Goal: Navigation & Orientation: Find specific page/section

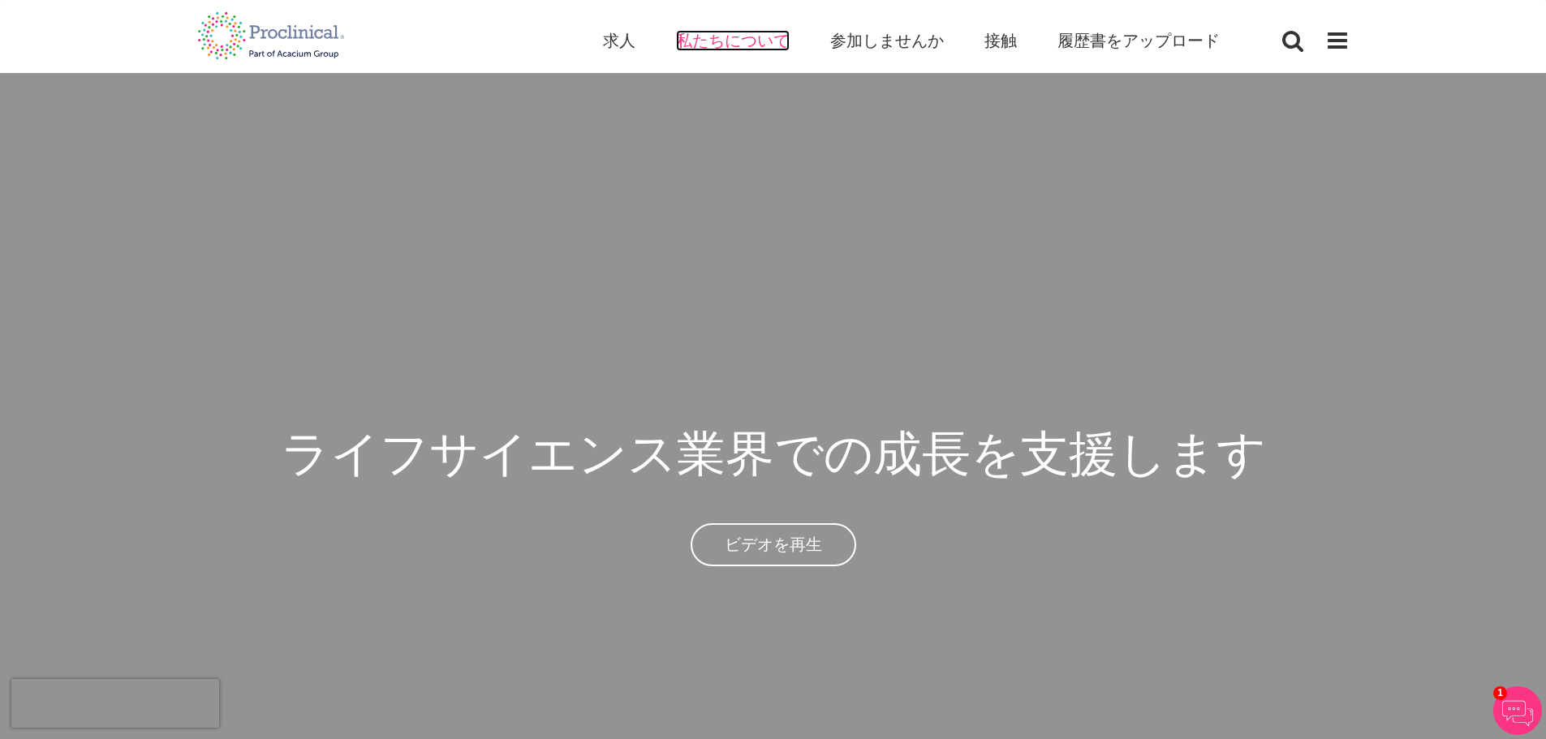
click at [707, 30] on font "私たちについて" at bounding box center [733, 40] width 114 height 21
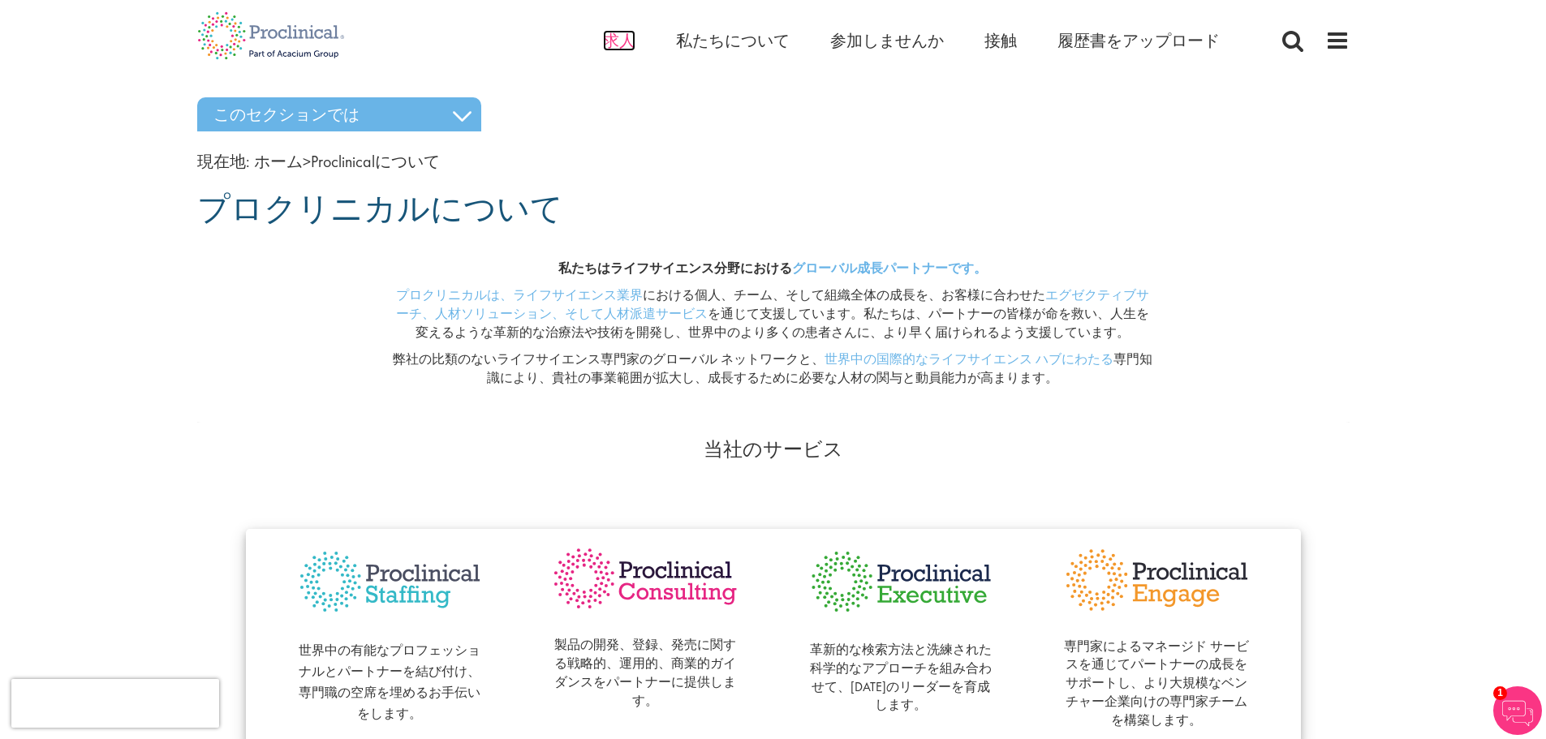
click at [633, 42] on font "求人" at bounding box center [619, 40] width 32 height 21
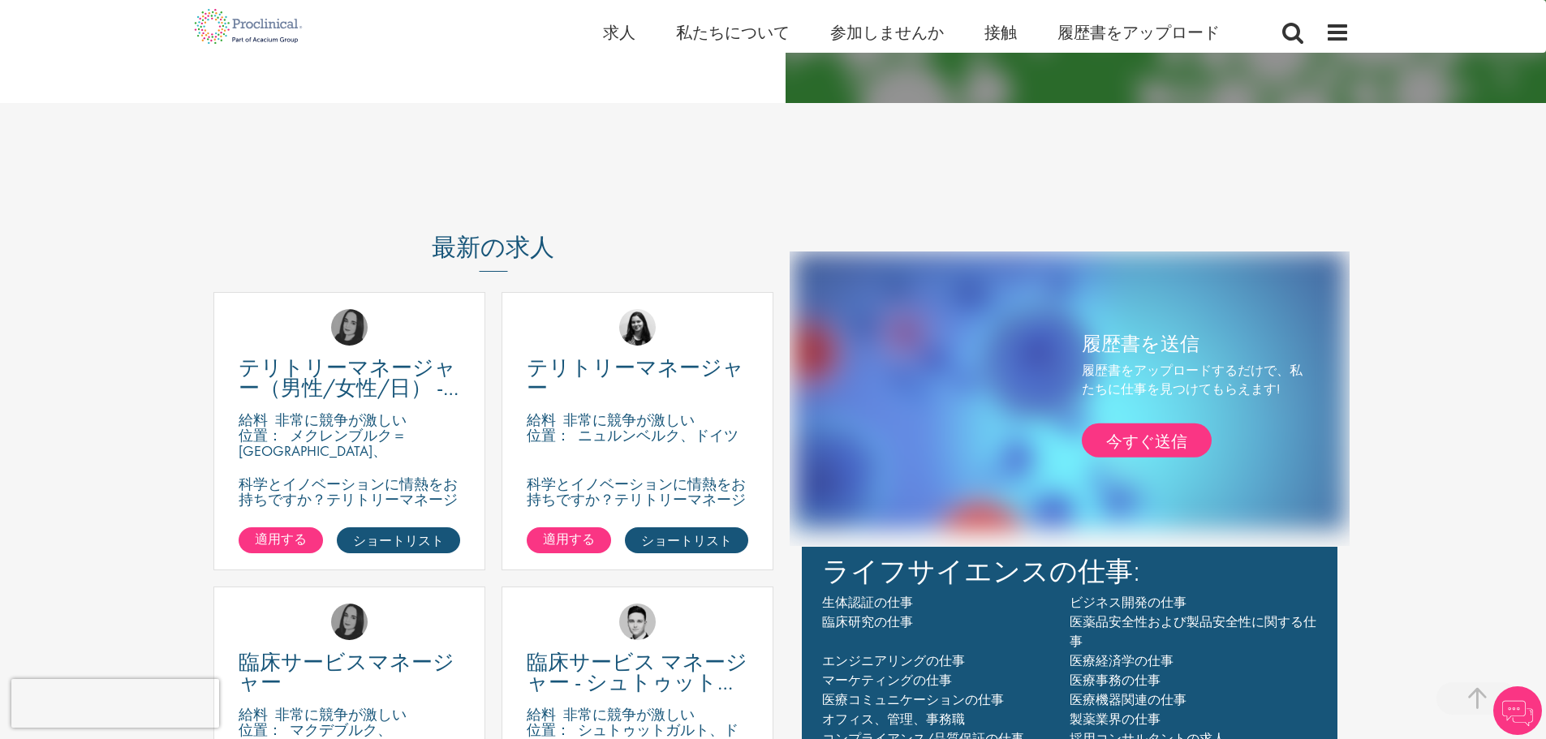
scroll to position [1055, 0]
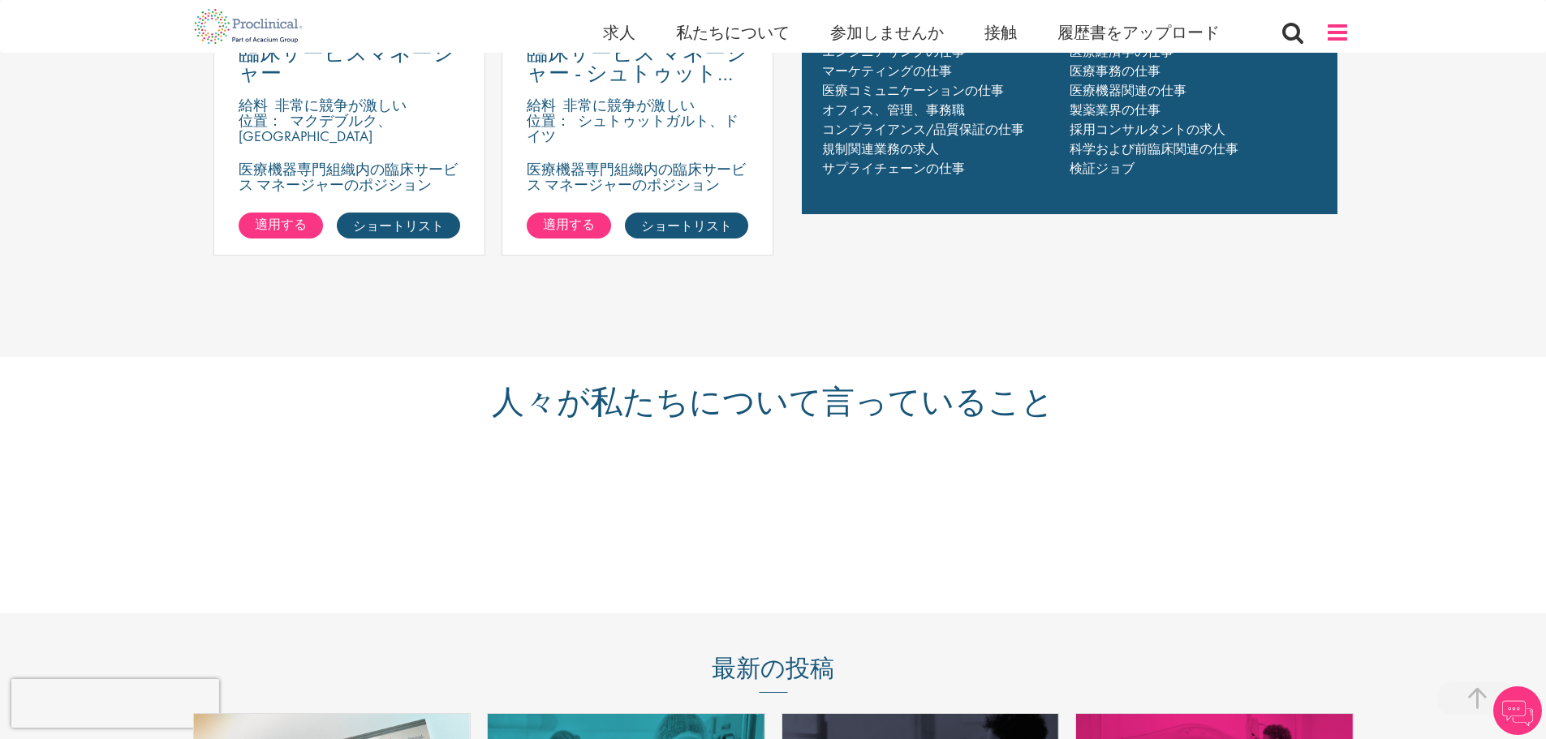
click at [1347, 37] on span at bounding box center [1337, 32] width 24 height 24
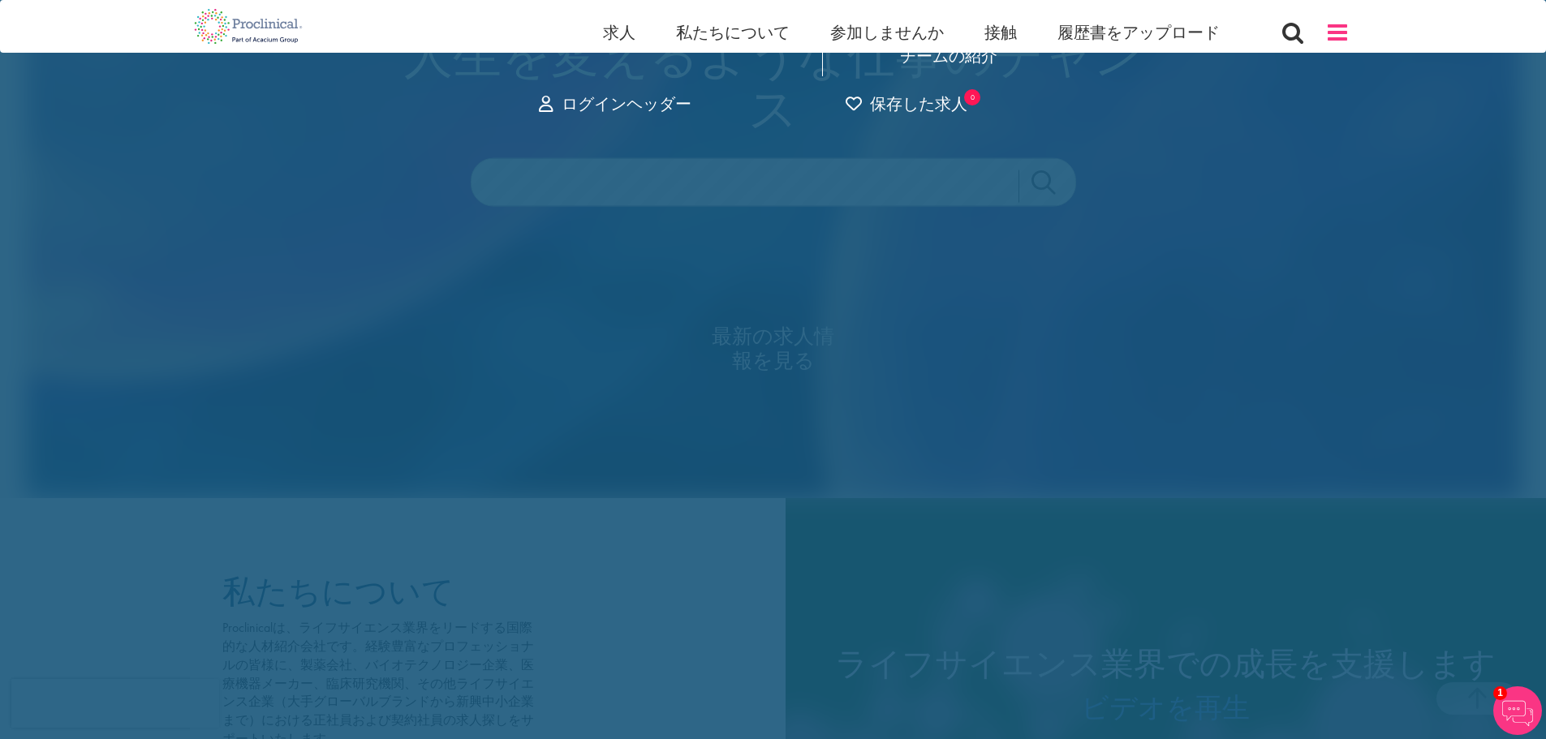
scroll to position [0, 0]
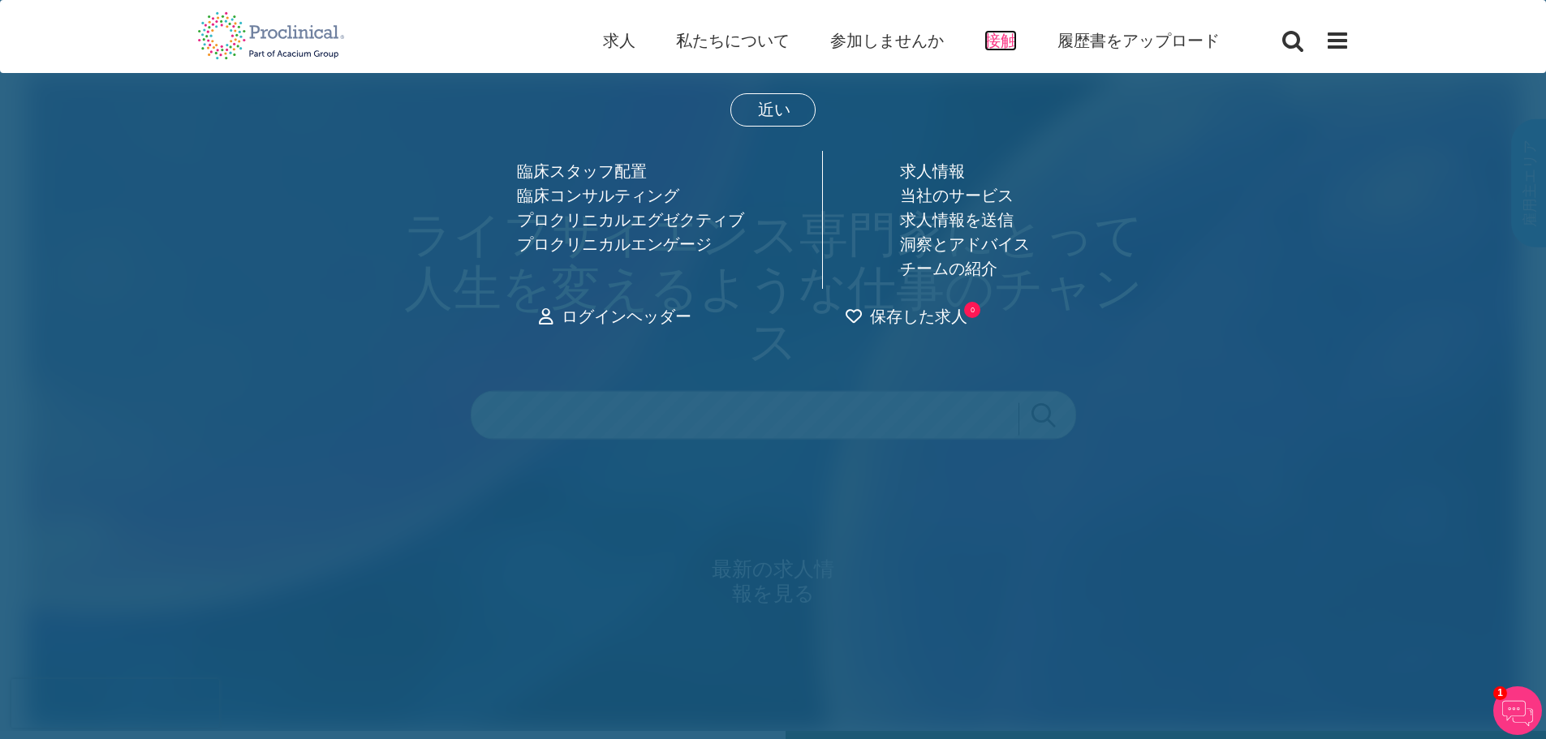
click at [1007, 33] on font "接触" at bounding box center [1001, 40] width 32 height 21
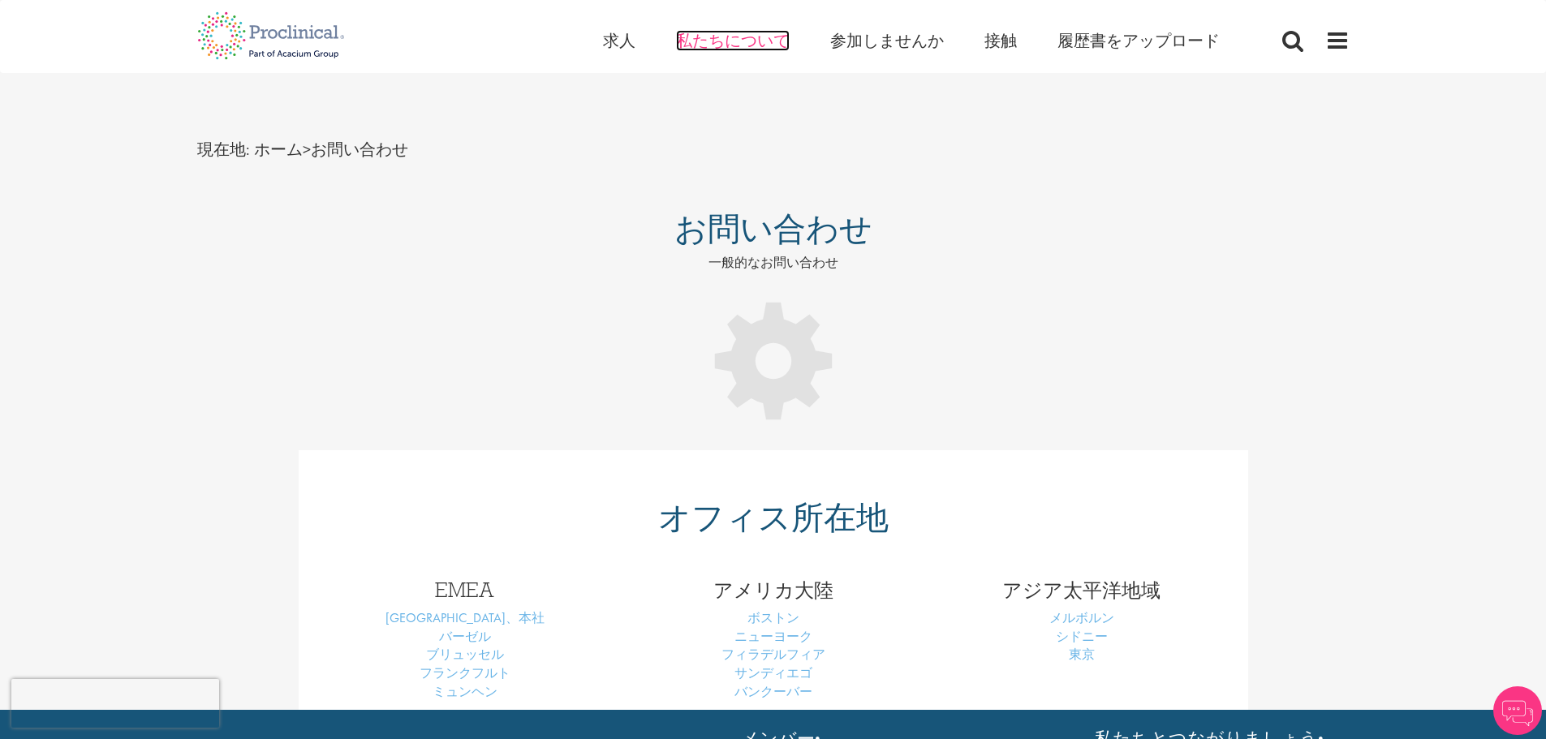
click at [760, 37] on font "私たちについて" at bounding box center [733, 40] width 114 height 21
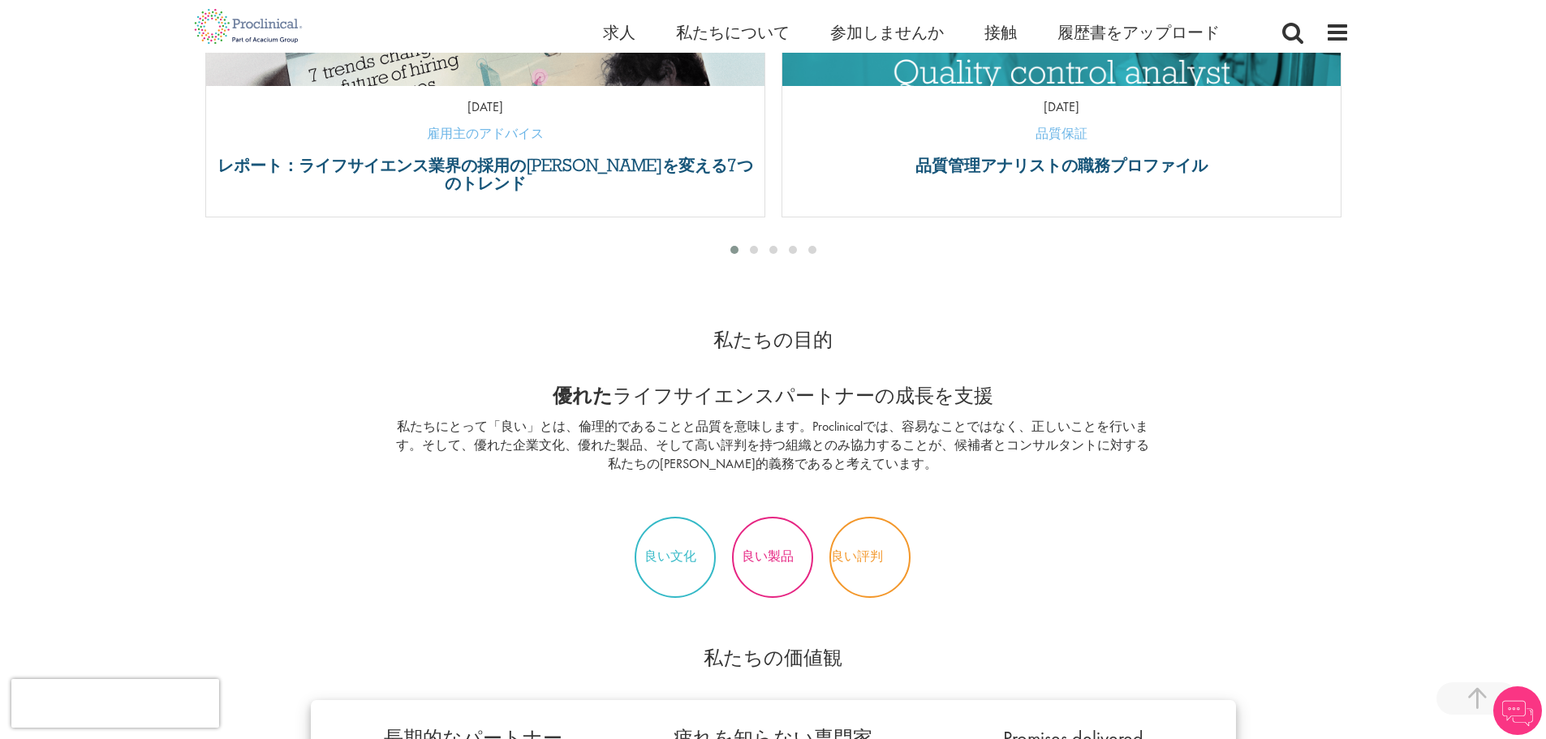
scroll to position [893, 0]
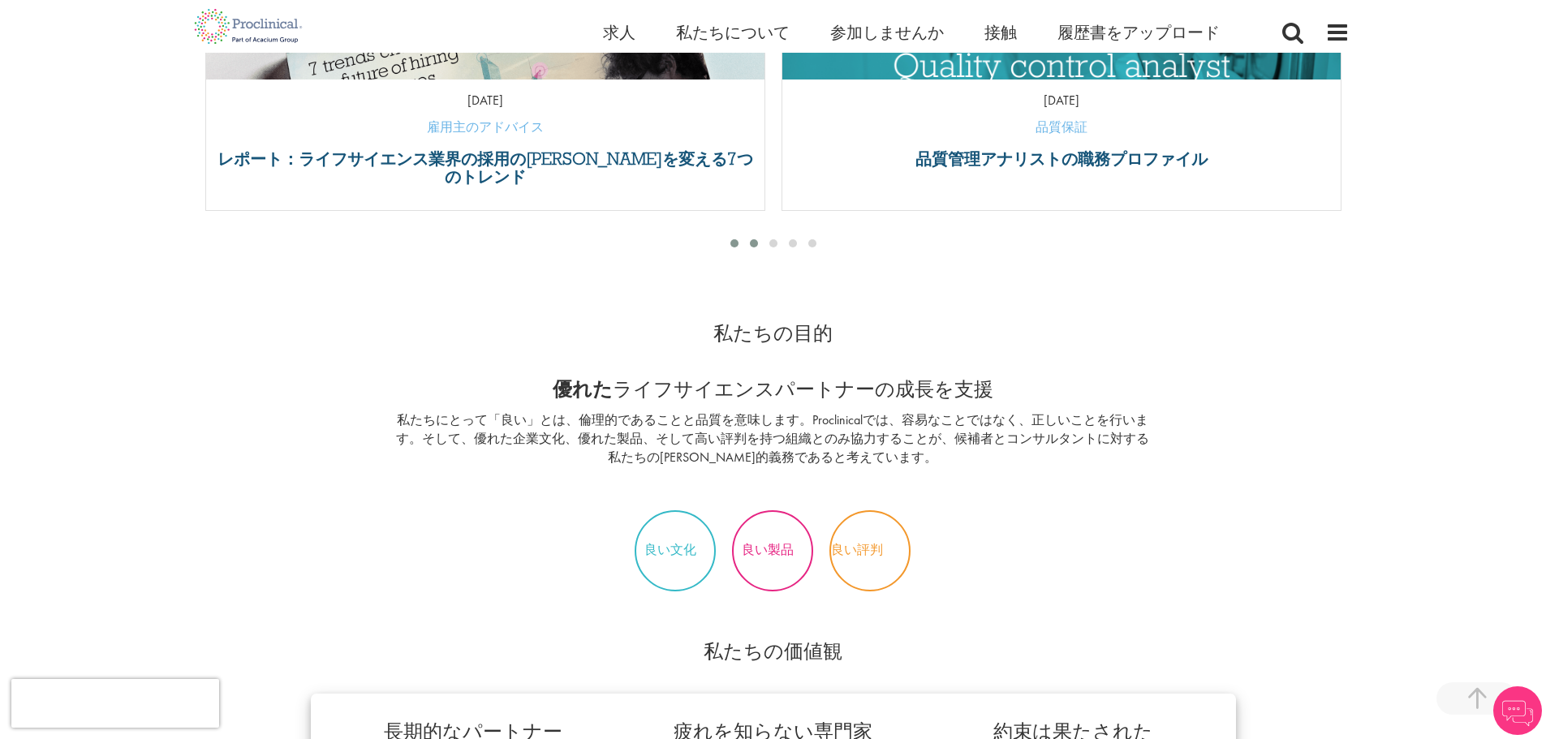
click at [757, 243] on span at bounding box center [754, 243] width 8 height 8
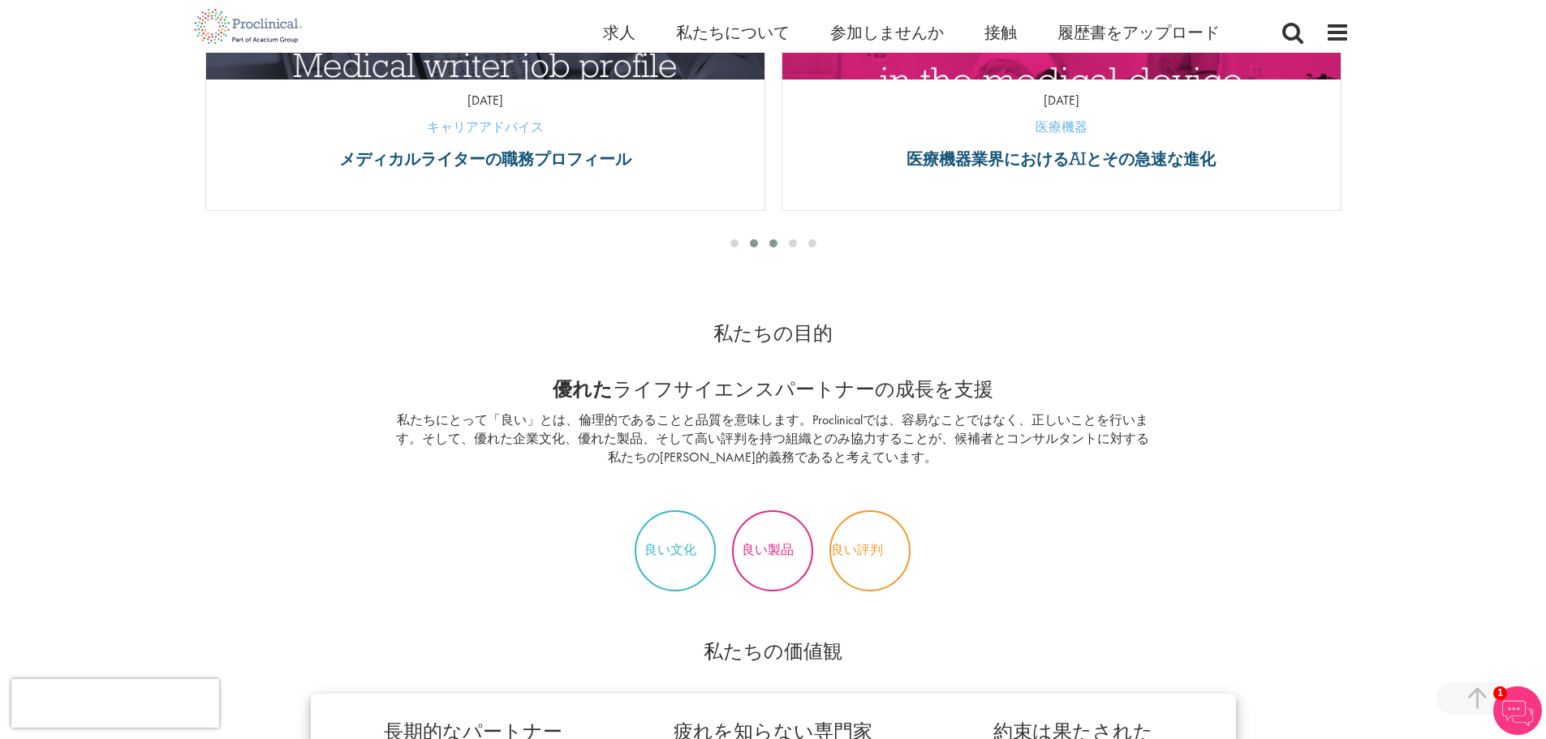
click at [778, 245] on div at bounding box center [773, 243] width 19 height 16
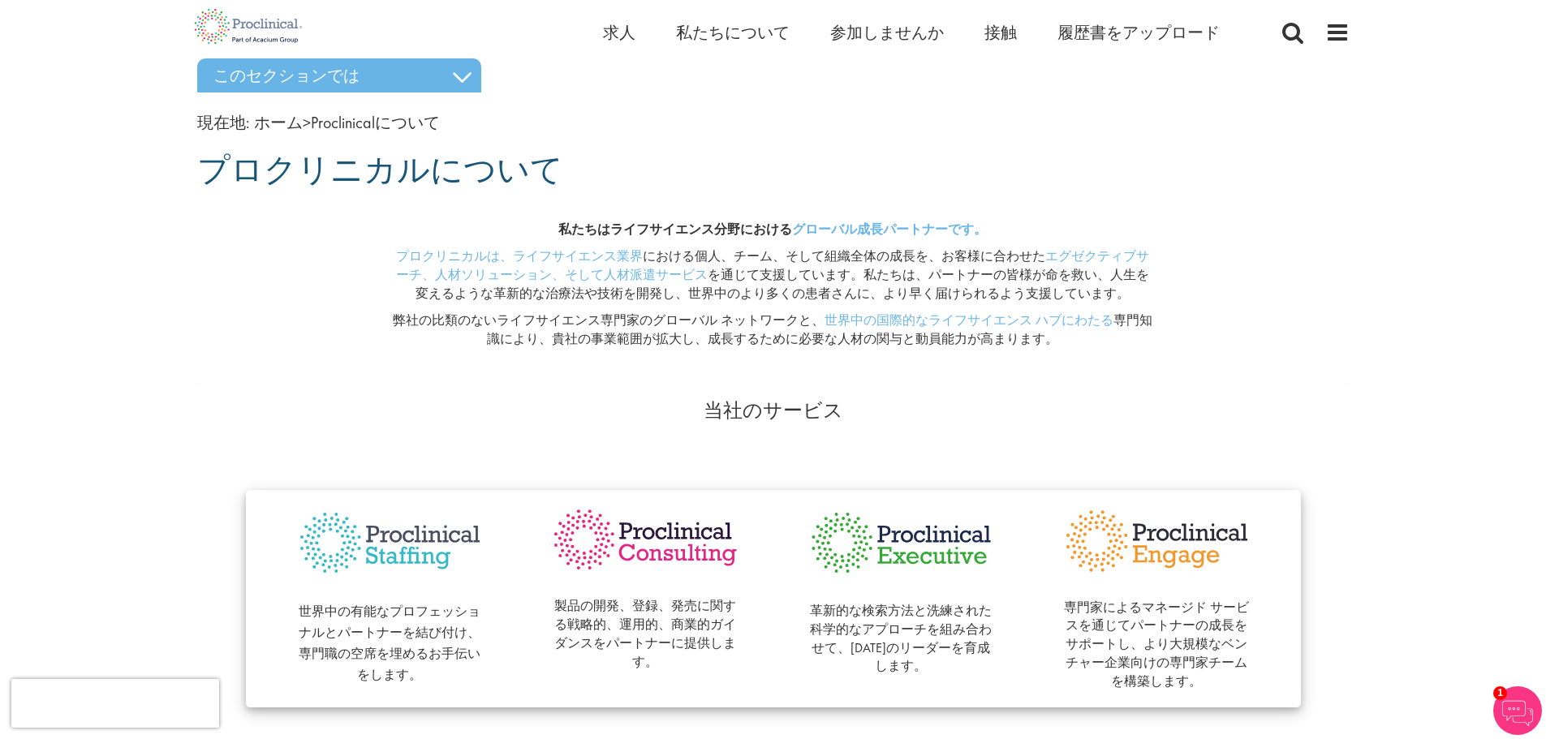
scroll to position [0, 0]
